Goal: Check status: Check status

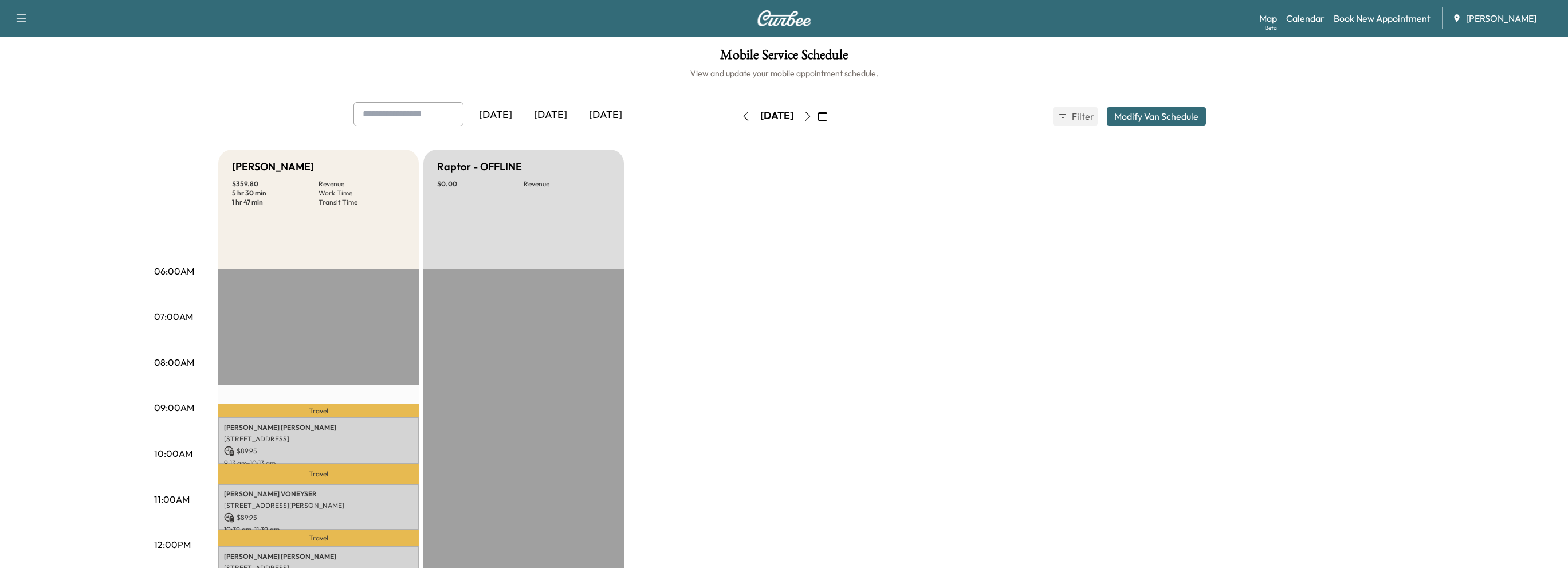
scroll to position [286, 0]
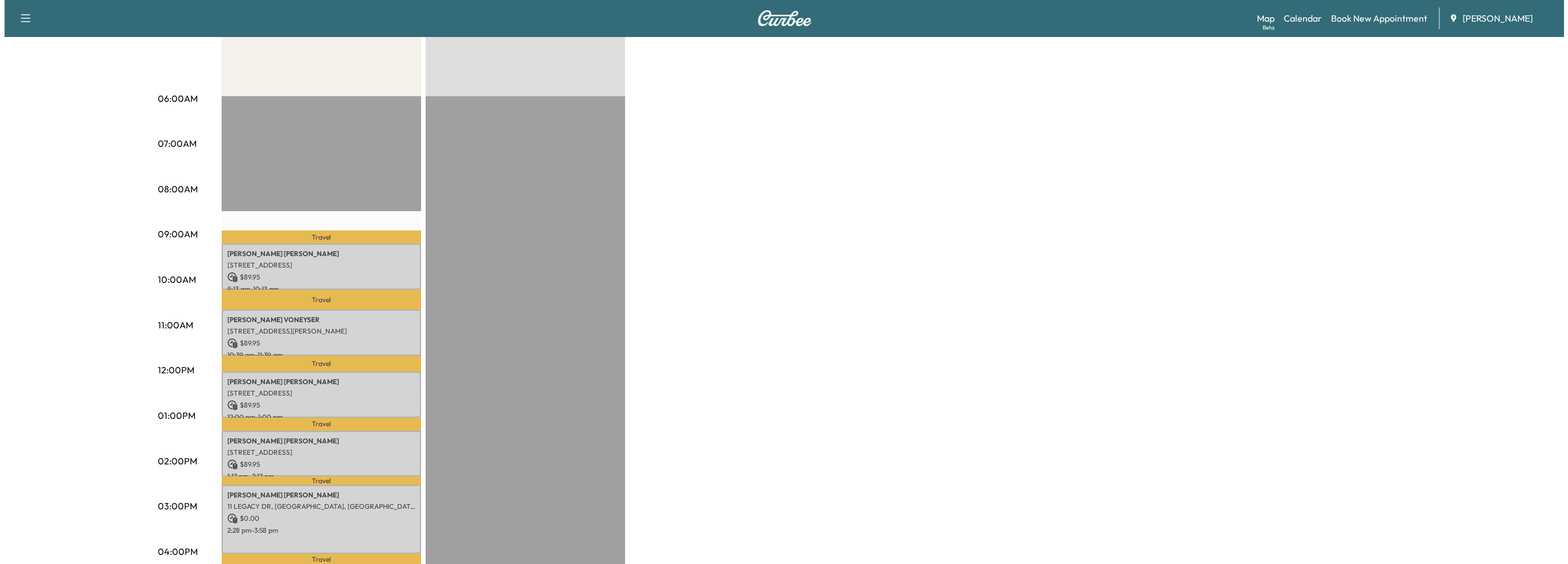
scroll to position [228, 0]
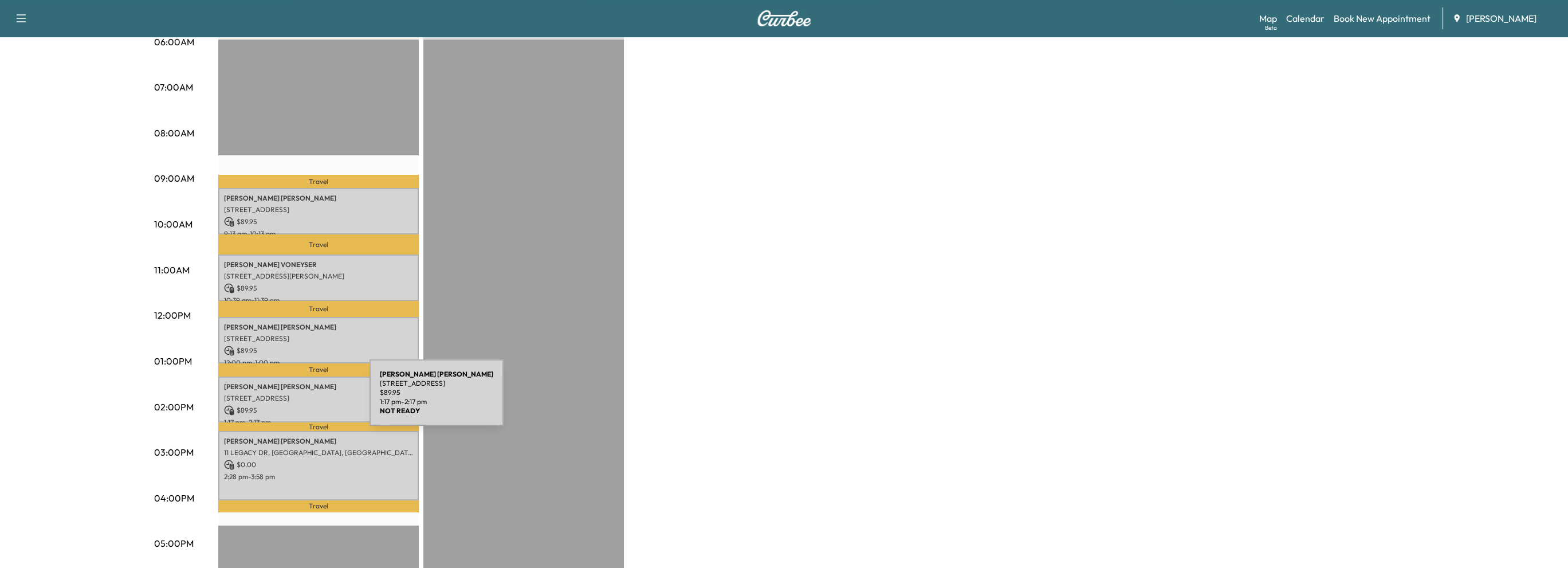
click at [284, 400] on div "[PERSON_NAME] [STREET_ADDRESS] $ 89.95 1:17 pm - 2:17 pm" at bounding box center [318, 400] width 200 height 47
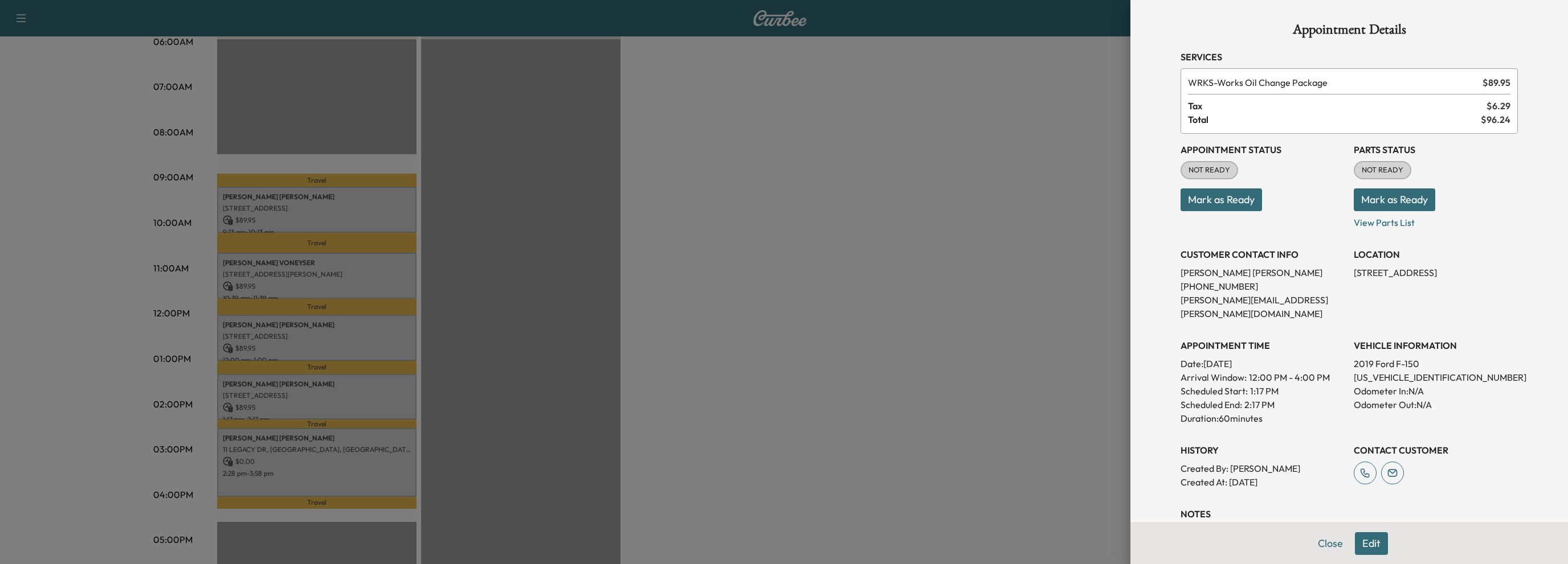
scroll to position [57, 0]
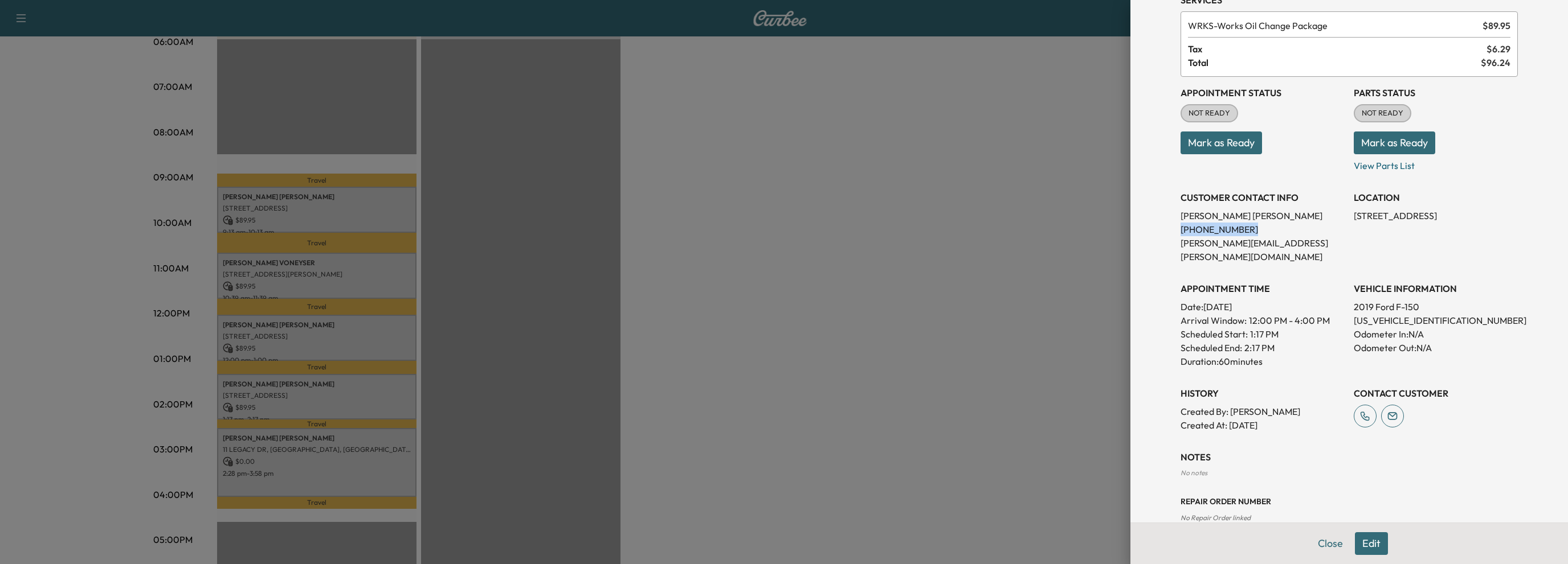
drag, startPoint x: 1169, startPoint y: 226, endPoint x: 1237, endPoint y: 230, distance: 68.1
click at [1237, 230] on div "Appointment Details Services WRKS - Works Oil Change Package $ 89.95 Tax $ 6.29…" at bounding box center [1349, 244] width 365 height 603
copy p "(770) 310-0629"
drag, startPoint x: 1345, startPoint y: 301, endPoint x: 1436, endPoint y: 305, distance: 91.1
click at [1436, 313] on p "1FTEW1EP4KFA58273" at bounding box center [1436, 320] width 164 height 13
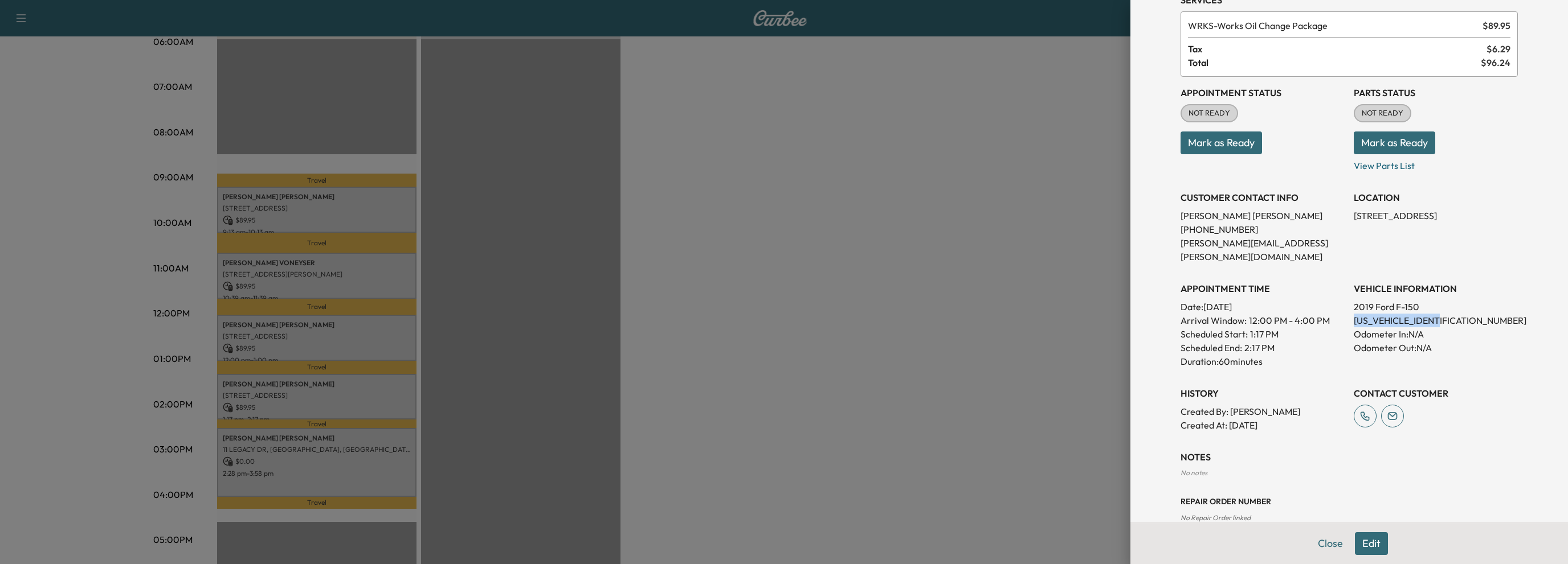
copy p "1FTEW1EP4KFA58273"
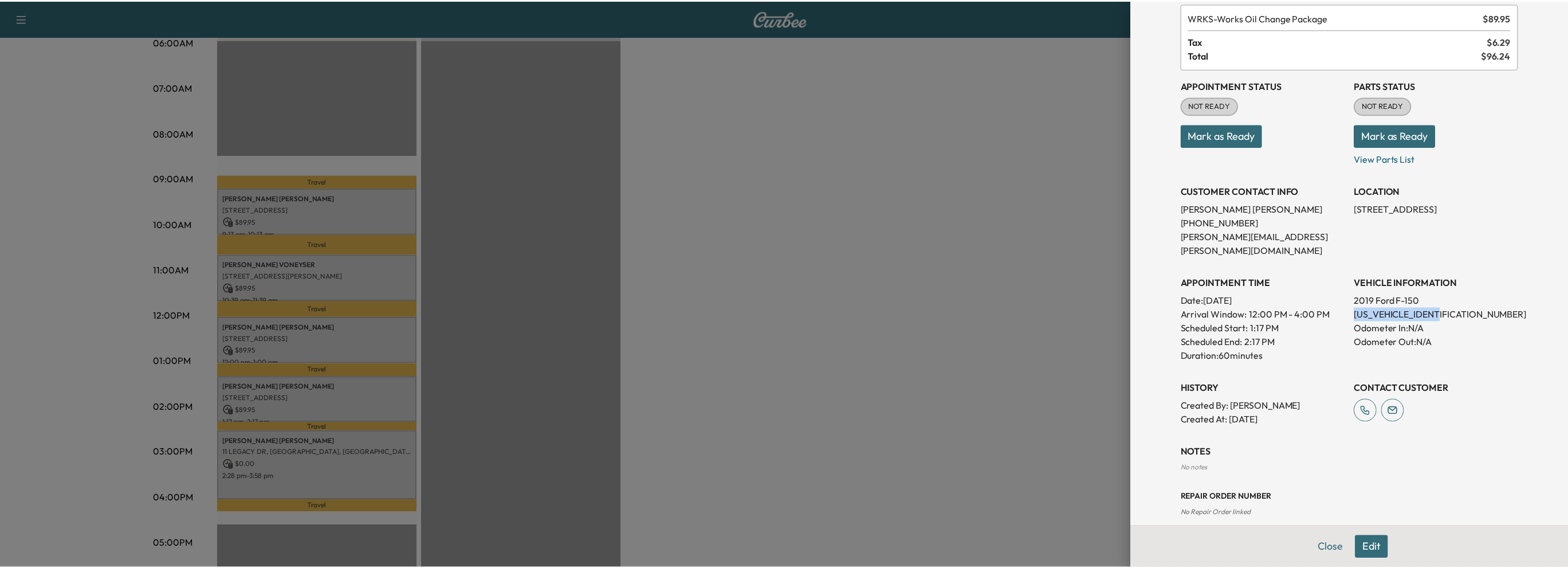
scroll to position [66, 0]
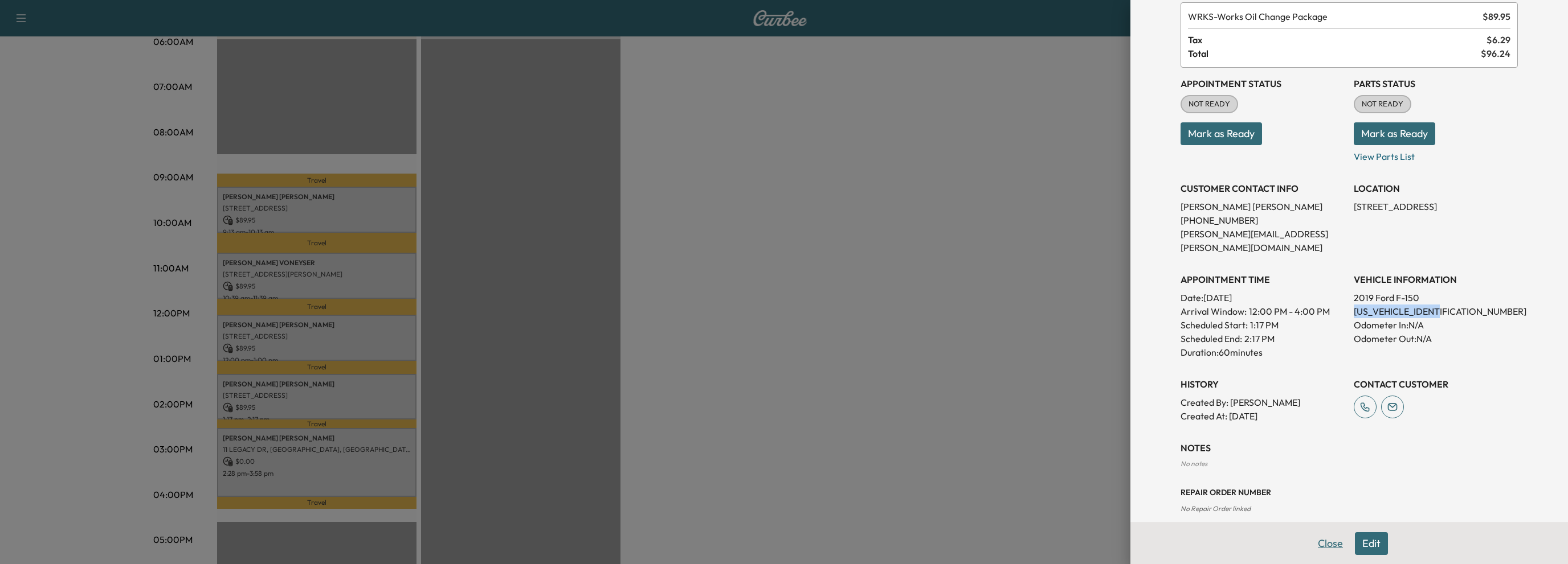
click at [1318, 541] on button "Close" at bounding box center [1330, 544] width 40 height 23
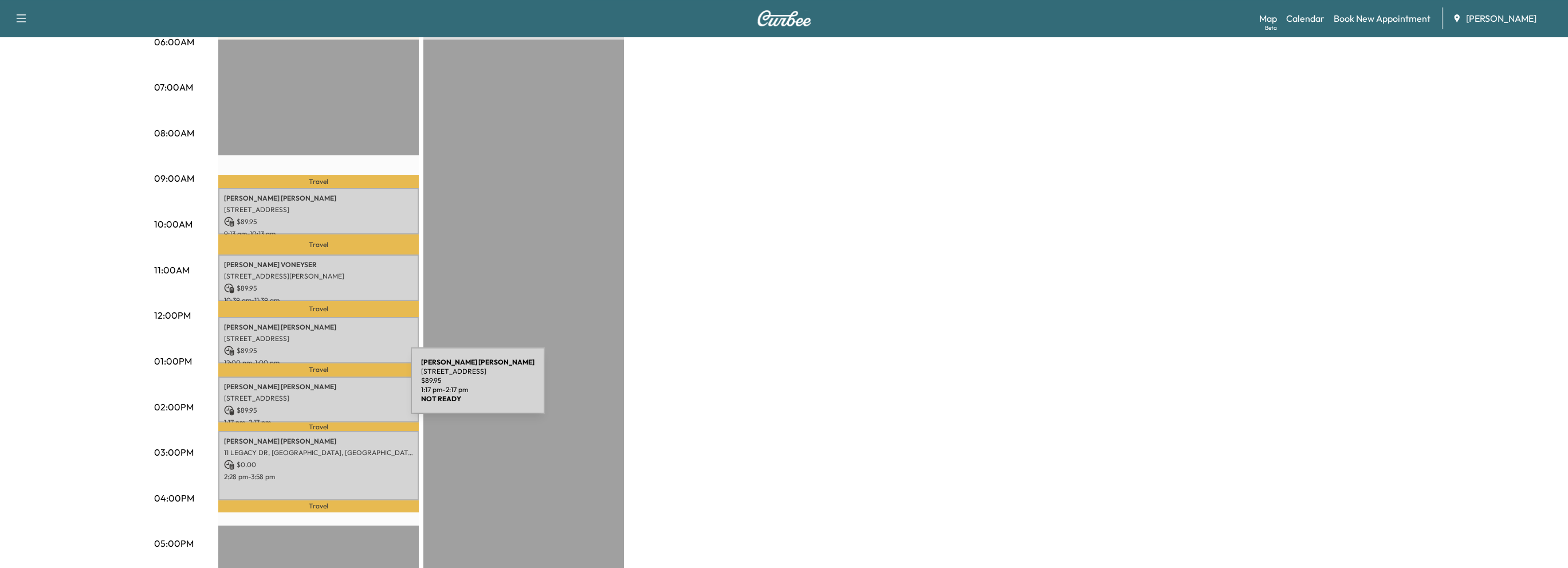
click at [325, 387] on div "JASON JEWETT 8610 Roswell Rd, Atlanta, GA 30350, USA $ 89.95 1:17 pm - 2:17 pm" at bounding box center [318, 400] width 200 height 47
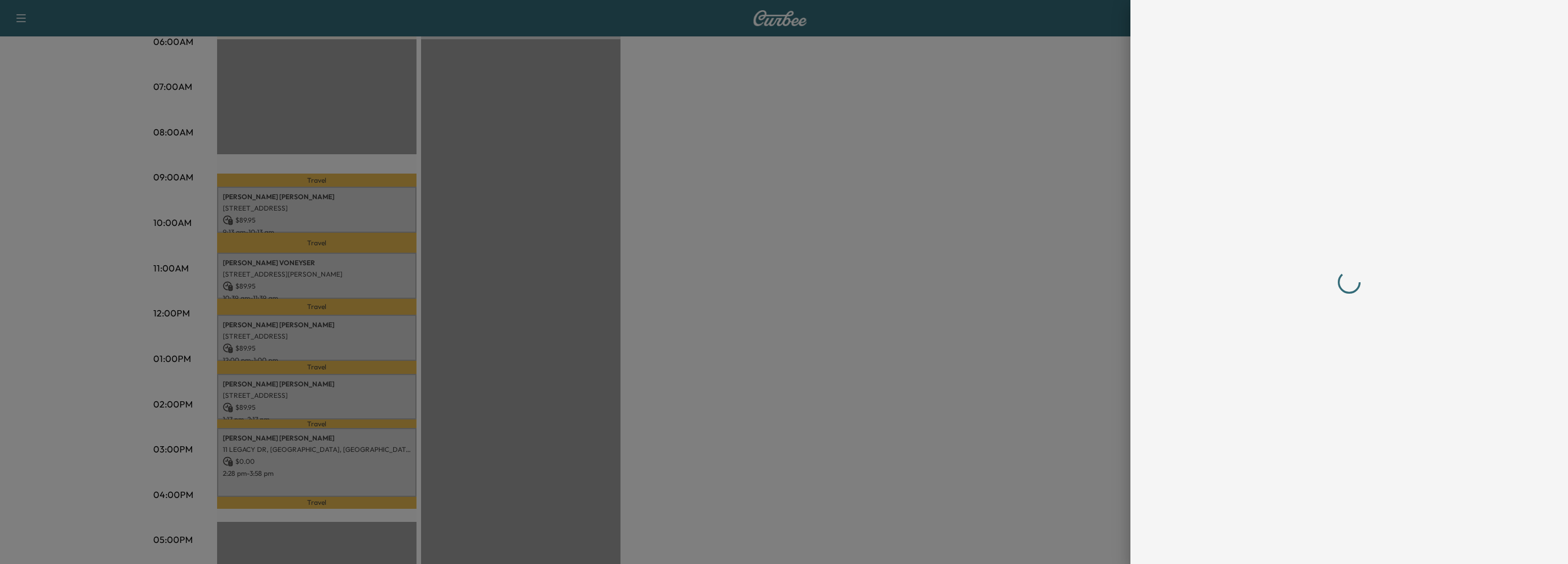
click at [323, 385] on div at bounding box center [784, 282] width 1568 height 564
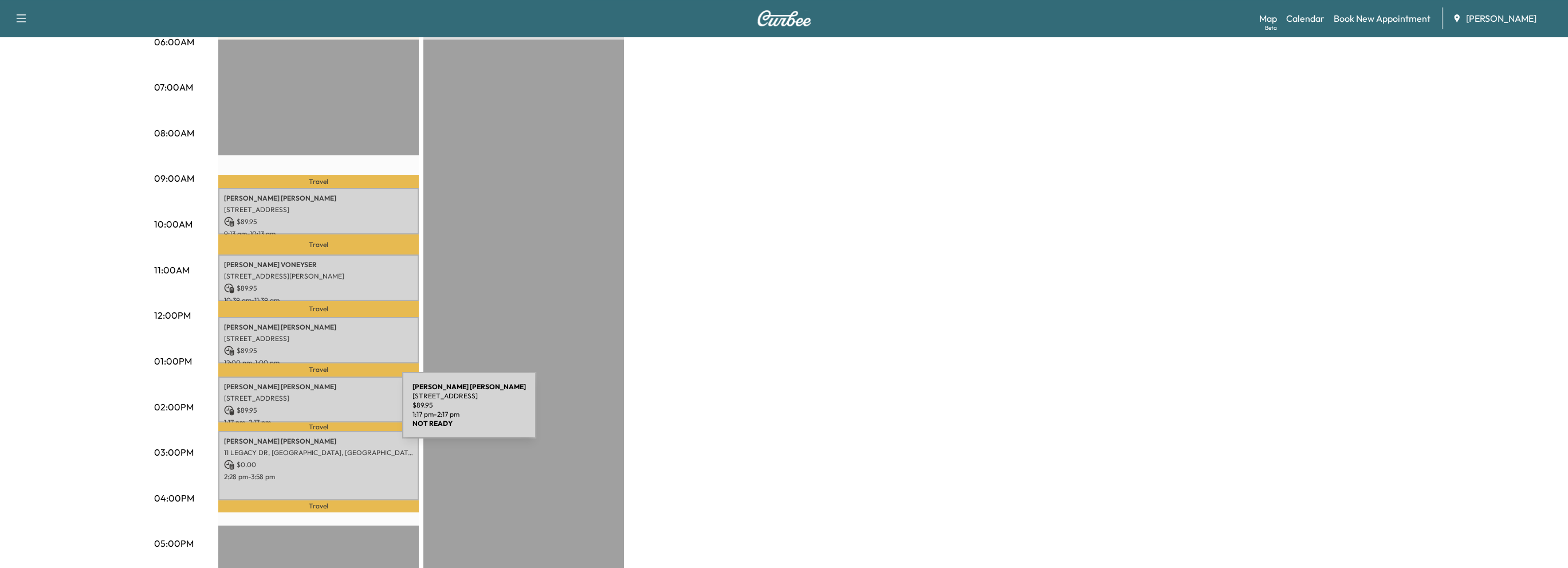
click at [318, 408] on p "$ 89.95" at bounding box center [318, 410] width 189 height 10
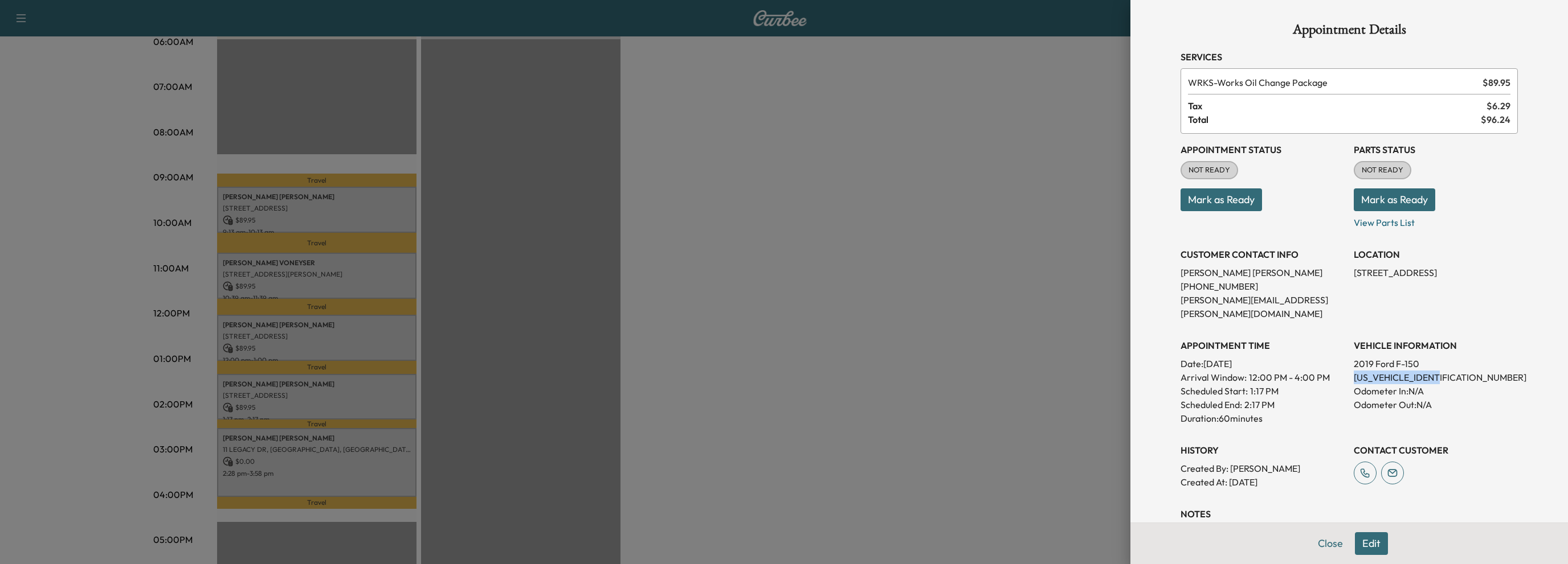
drag, startPoint x: 1344, startPoint y: 362, endPoint x: 1439, endPoint y: 366, distance: 95.1
click at [1439, 366] on div "Appointment Status NOT READY Mark as Ready Parts Status NOT READY Mark as Ready…" at bounding box center [1349, 312] width 337 height 356
copy p "1FTEW1EP4KFA58273"
click at [1322, 547] on button "Close" at bounding box center [1330, 544] width 40 height 23
